Goal: Information Seeking & Learning: Learn about a topic

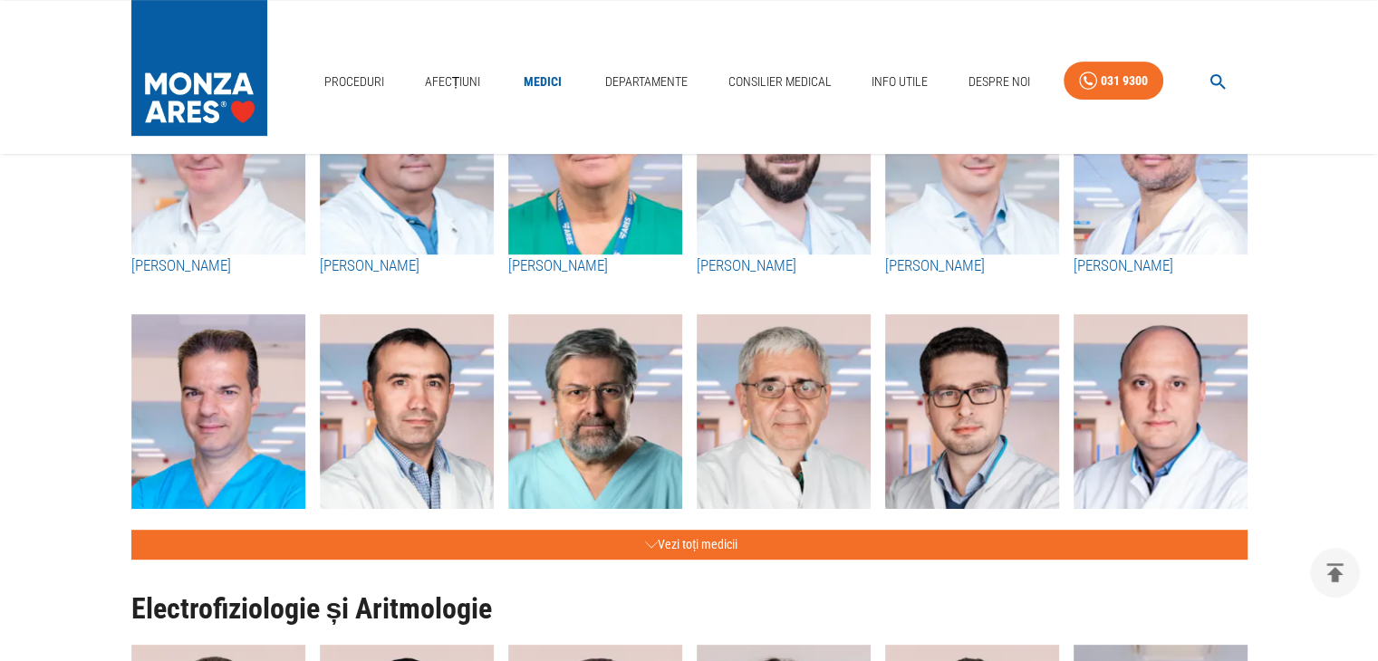
scroll to position [761, 0]
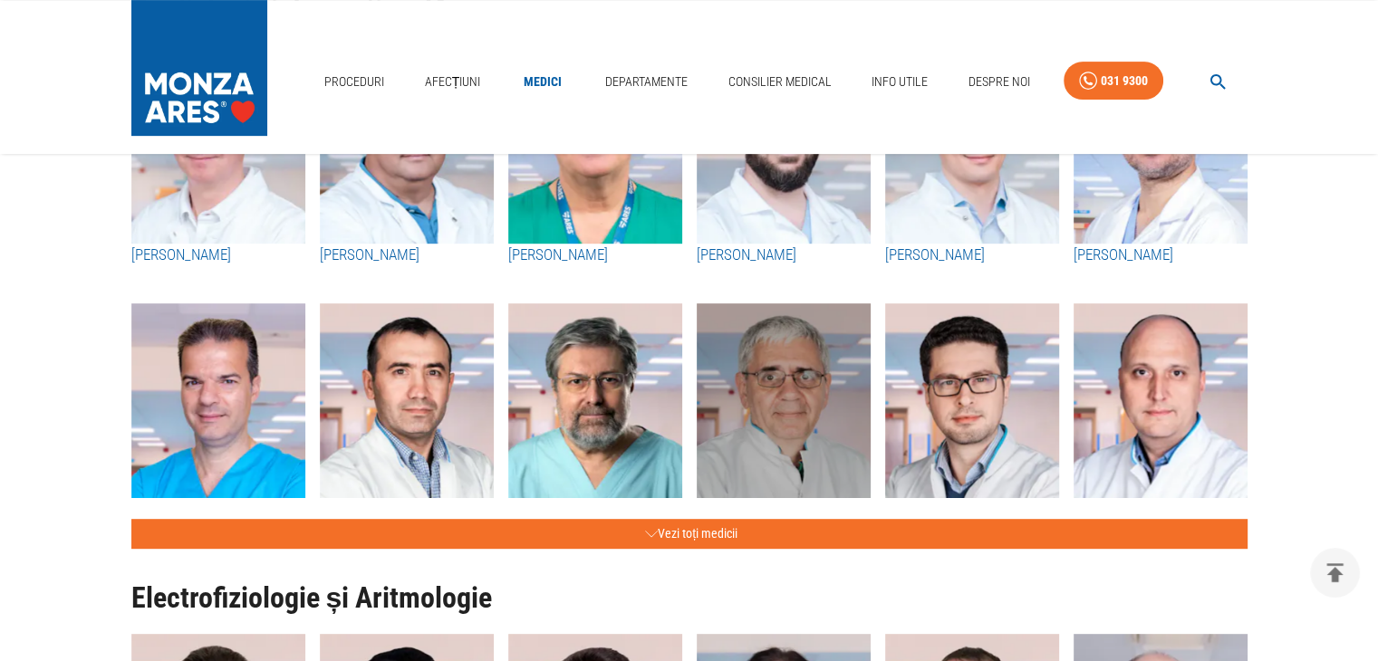
click at [818, 428] on img "button" at bounding box center [784, 402] width 174 height 199
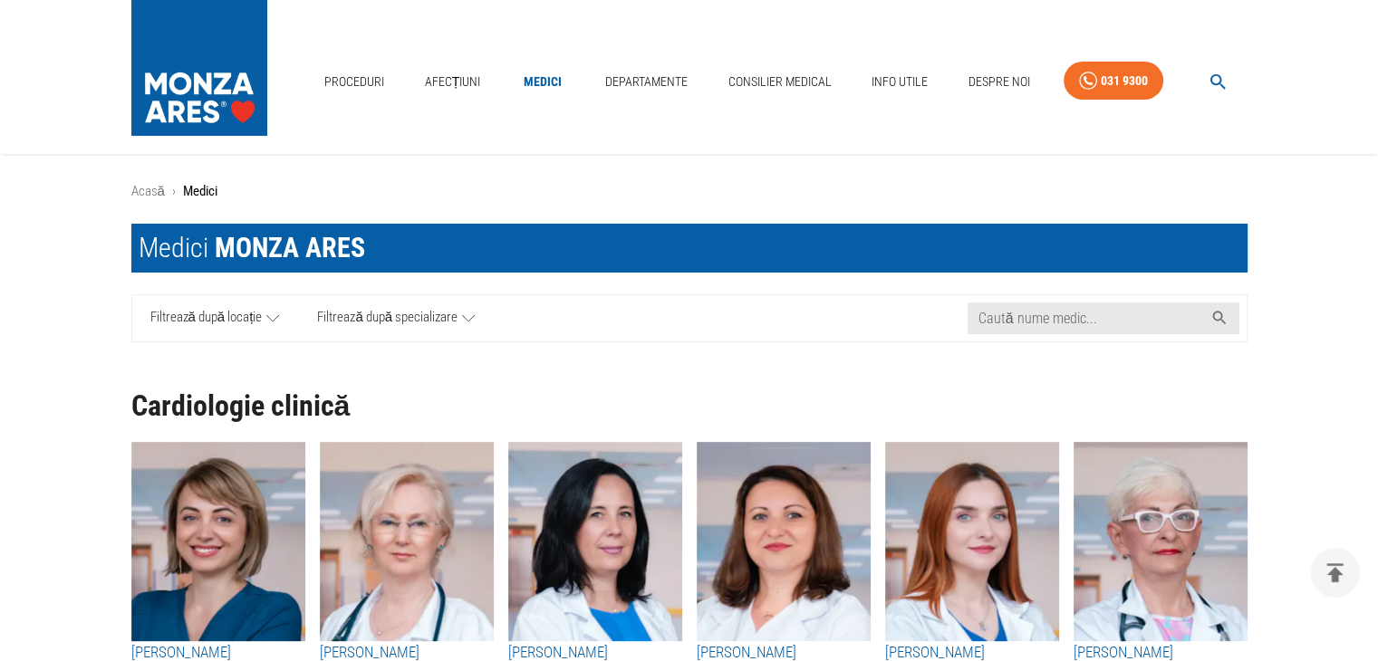
drag, startPoint x: 137, startPoint y: 1, endPoint x: 56, endPoint y: 504, distance: 510.0
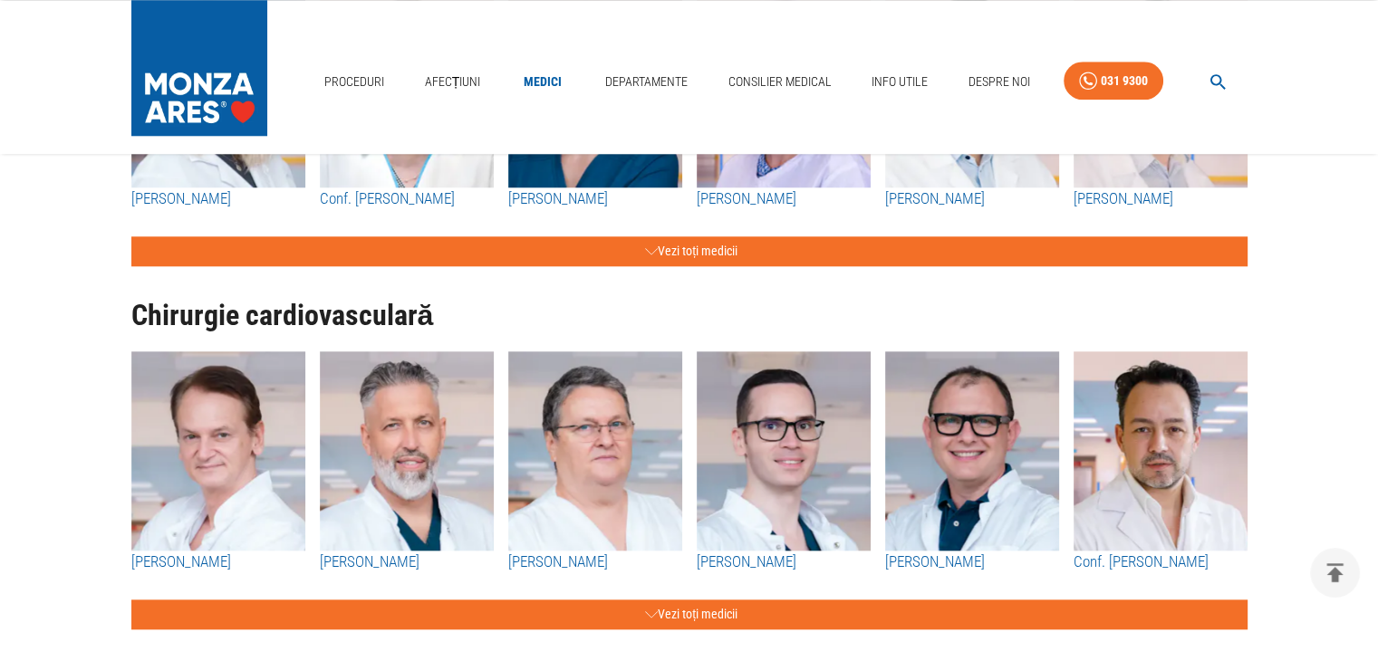
scroll to position [1558, 0]
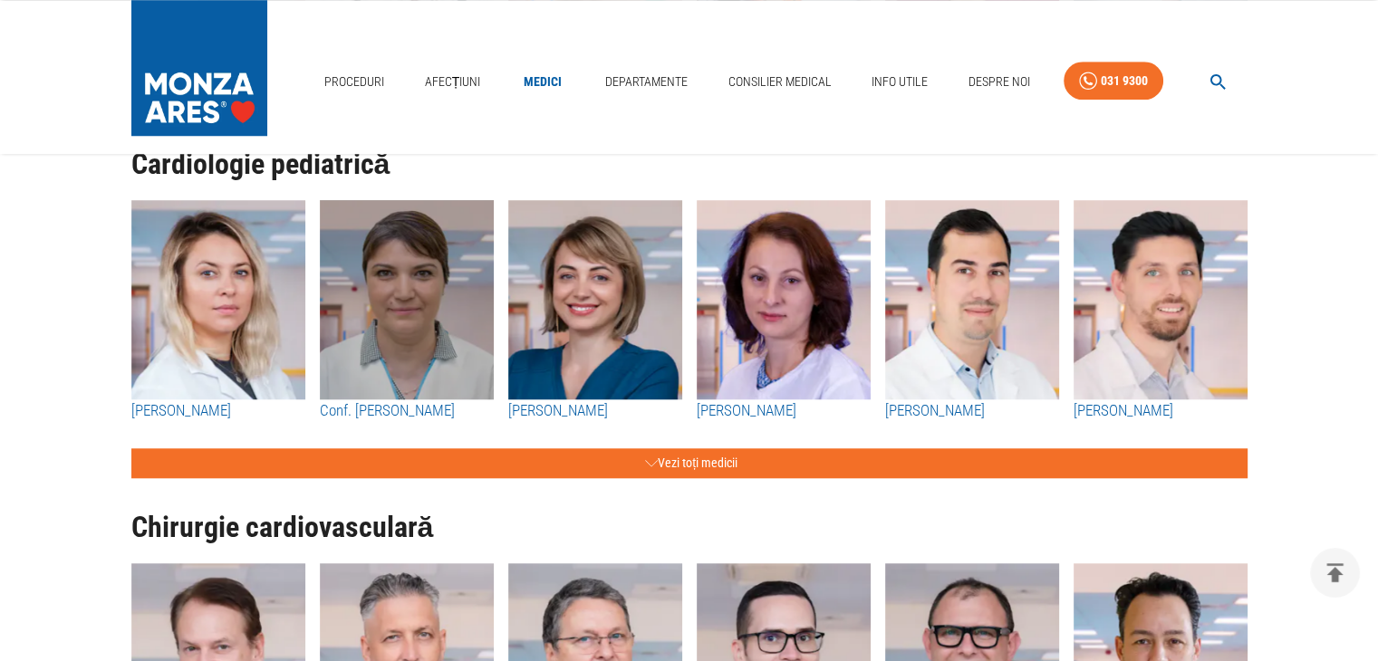
click at [410, 322] on img "button" at bounding box center [407, 299] width 174 height 199
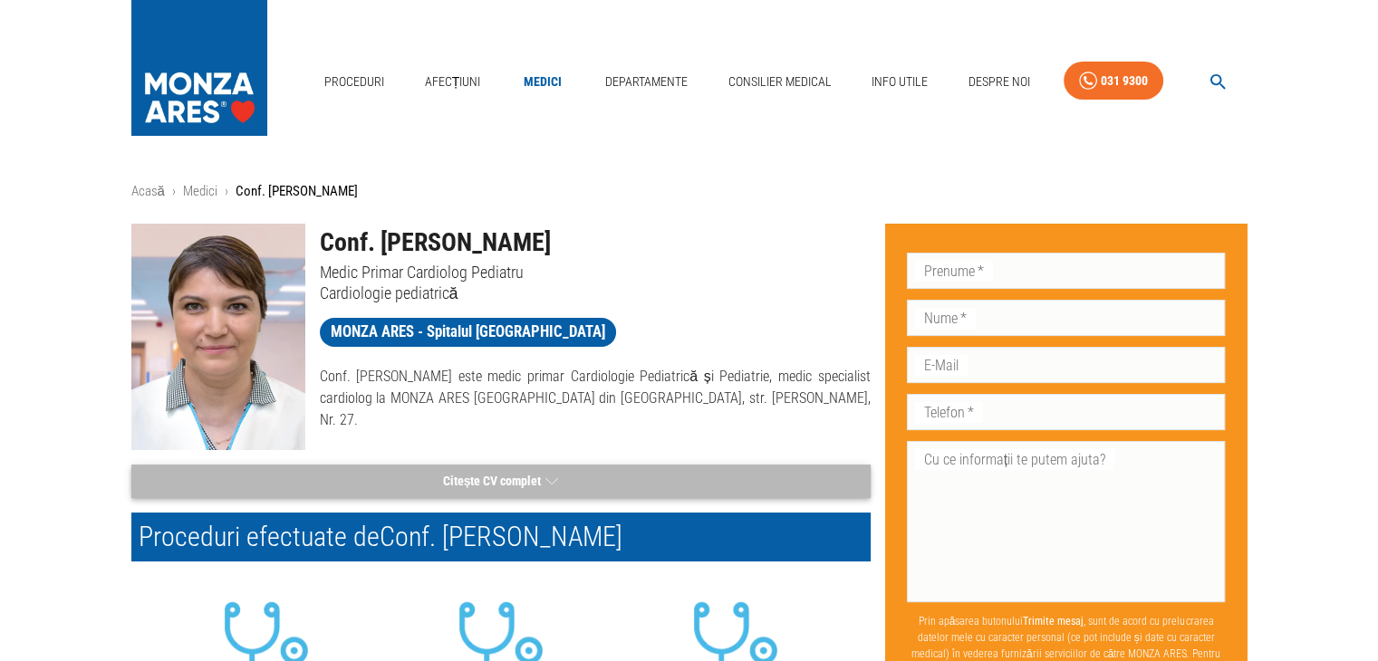
click at [502, 478] on button "Citește CV complet" at bounding box center [500, 482] width 739 height 34
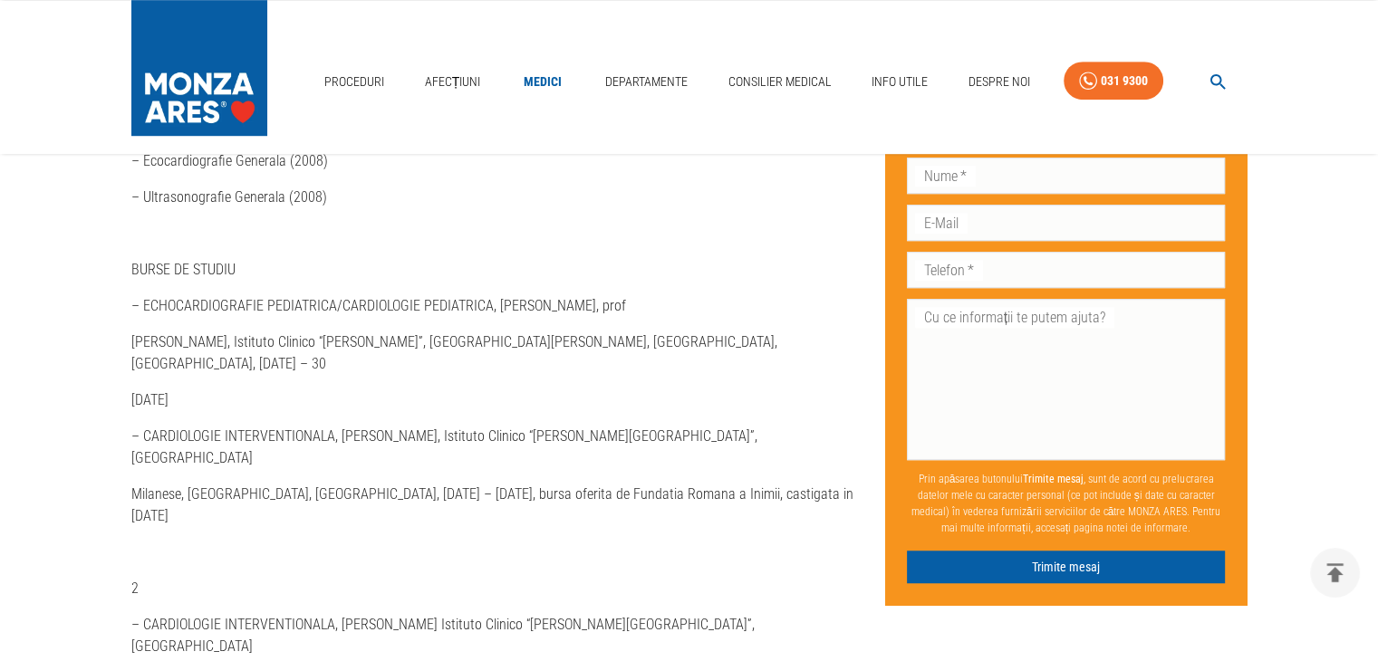
scroll to position [1232, 0]
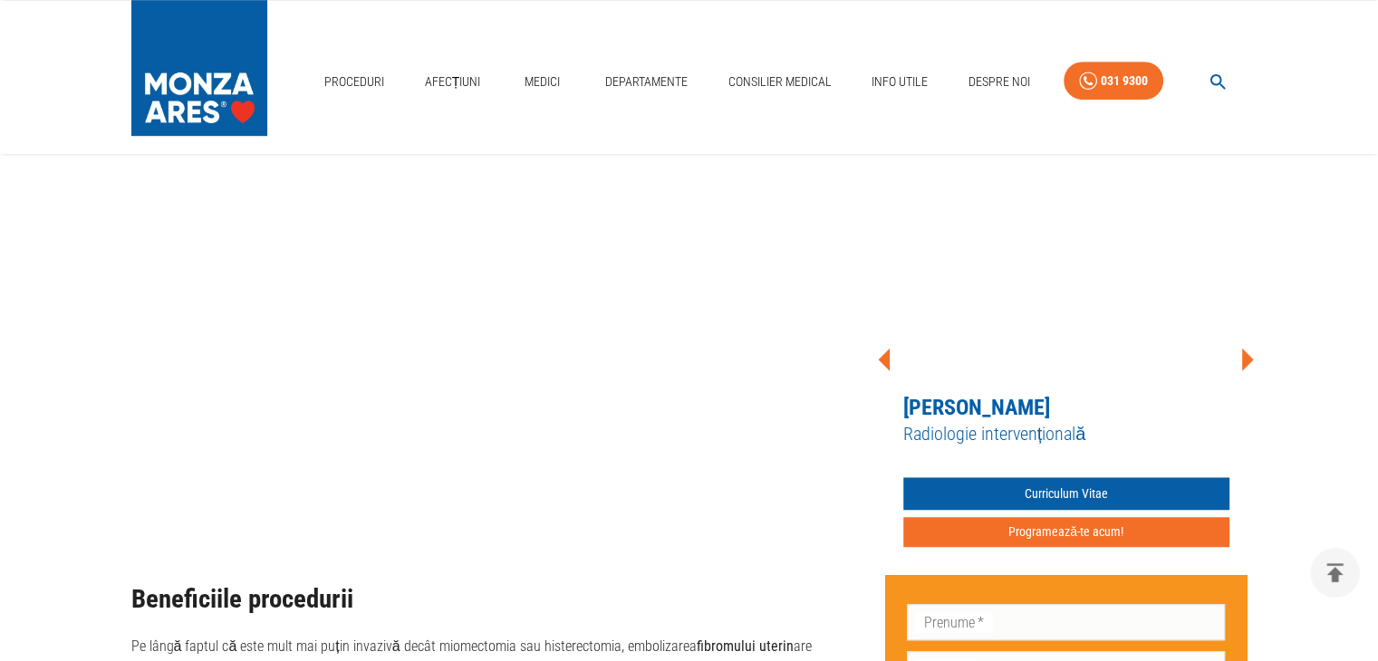
scroll to position [6840, 0]
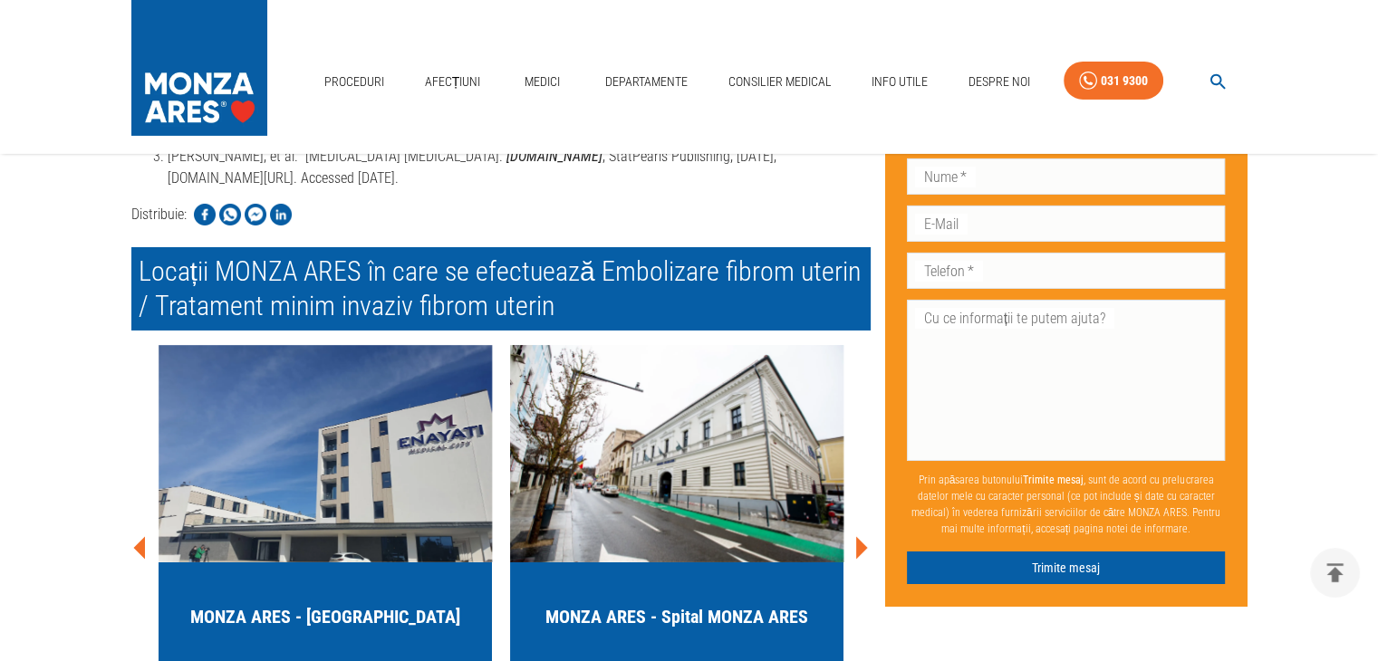
scroll to position [6297, 0]
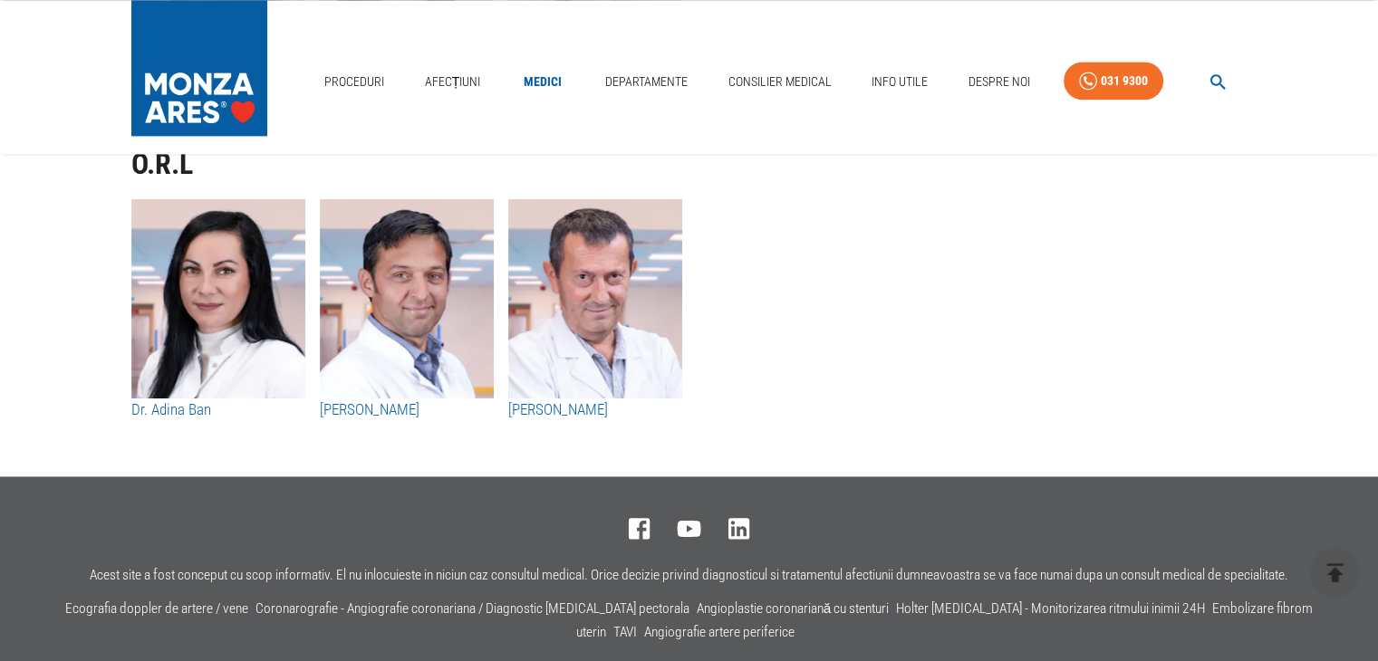
scroll to position [9545, 0]
